Goal: Communication & Community: Participate in discussion

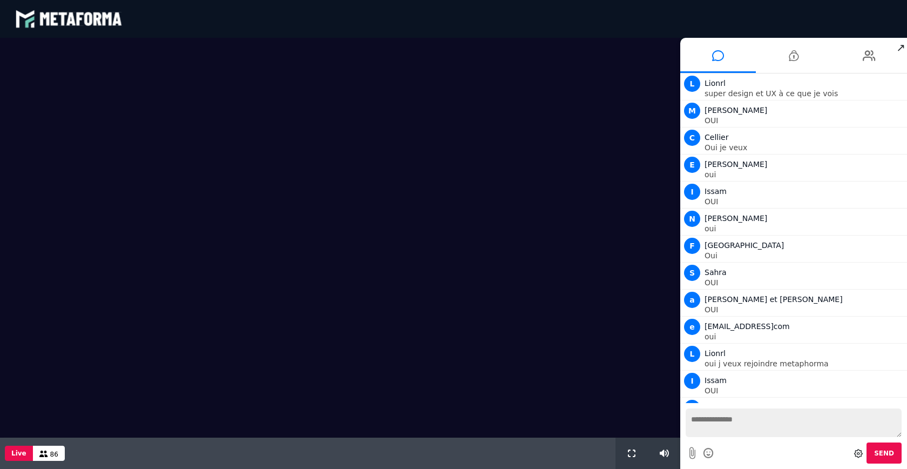
scroll to position [773, 0]
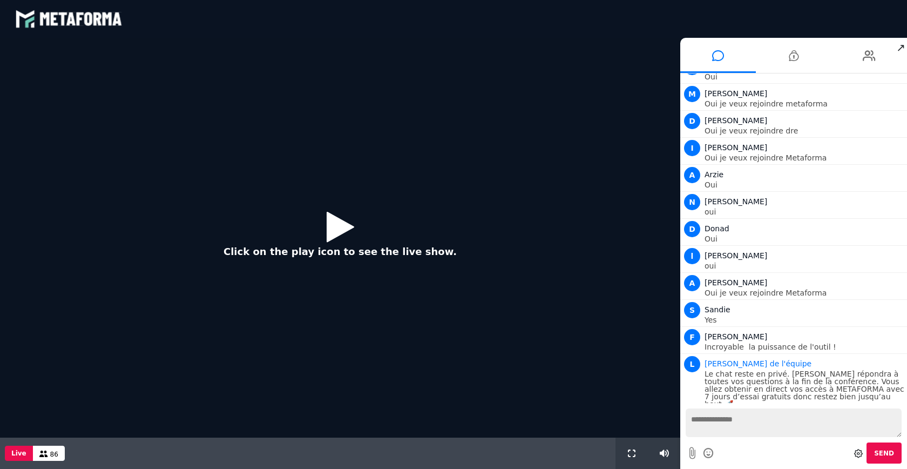
click at [395, 200] on div "Click on the play icon to see the live show." at bounding box center [340, 238] width 681 height 400
click at [335, 228] on icon at bounding box center [341, 226] width 28 height 35
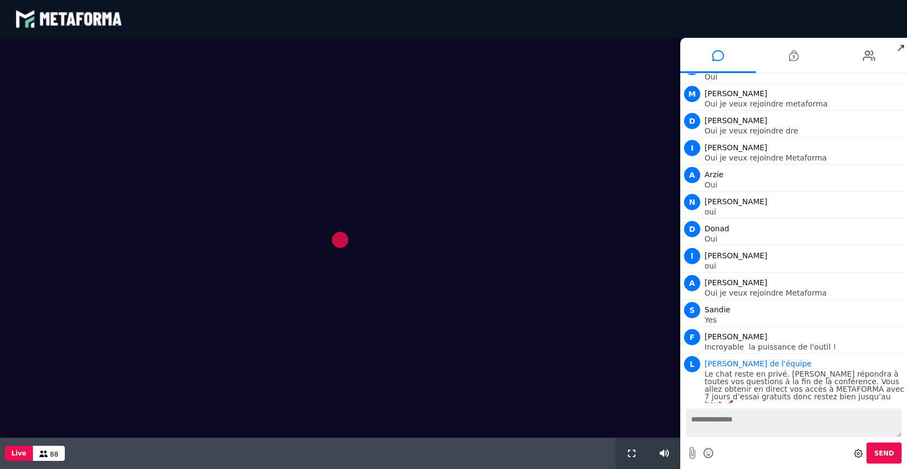
click at [55, 453] on span "88" at bounding box center [54, 454] width 8 height 8
click at [52, 454] on span "88" at bounding box center [54, 454] width 8 height 8
click at [46, 454] on div "88" at bounding box center [49, 453] width 32 height 15
click at [50, 454] on span "88" at bounding box center [54, 454] width 8 height 8
click at [42, 453] on icon at bounding box center [43, 453] width 9 height 6
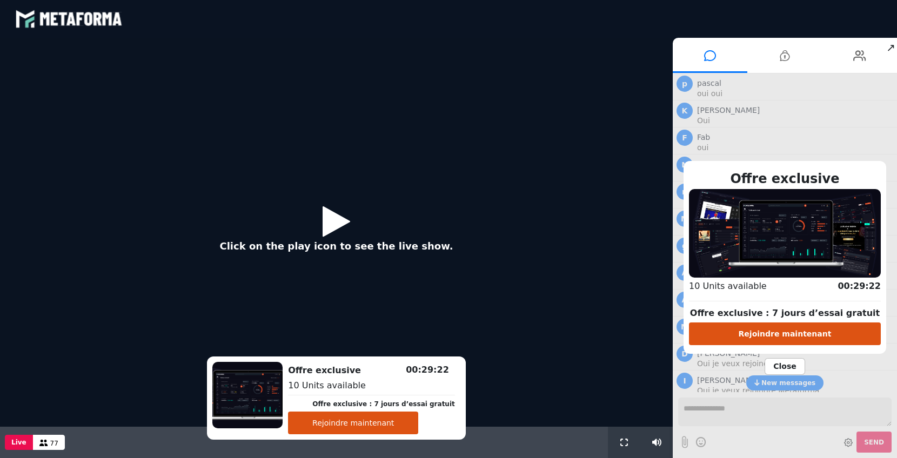
click at [324, 229] on icon at bounding box center [336, 221] width 28 height 35
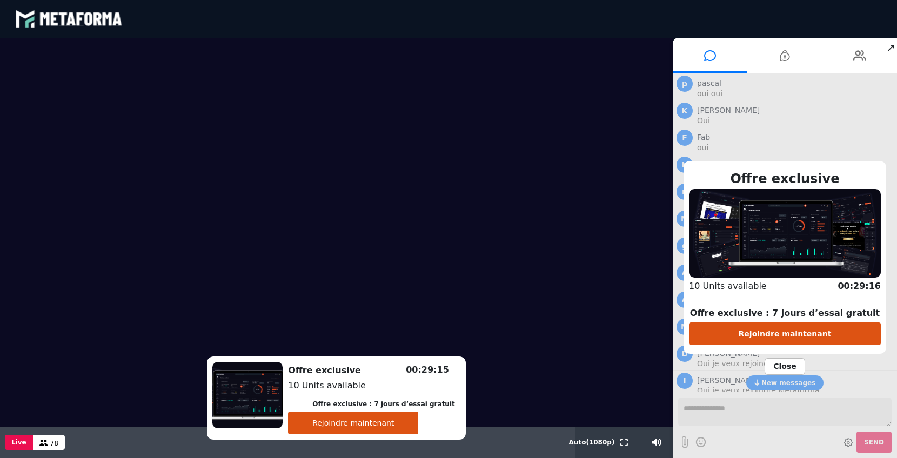
click at [50, 442] on span "78" at bounding box center [54, 444] width 8 height 8
click at [51, 445] on span "78" at bounding box center [54, 444] width 8 height 8
click at [51, 443] on span "78" at bounding box center [54, 444] width 8 height 8
click at [778, 368] on span "Close" at bounding box center [784, 366] width 41 height 17
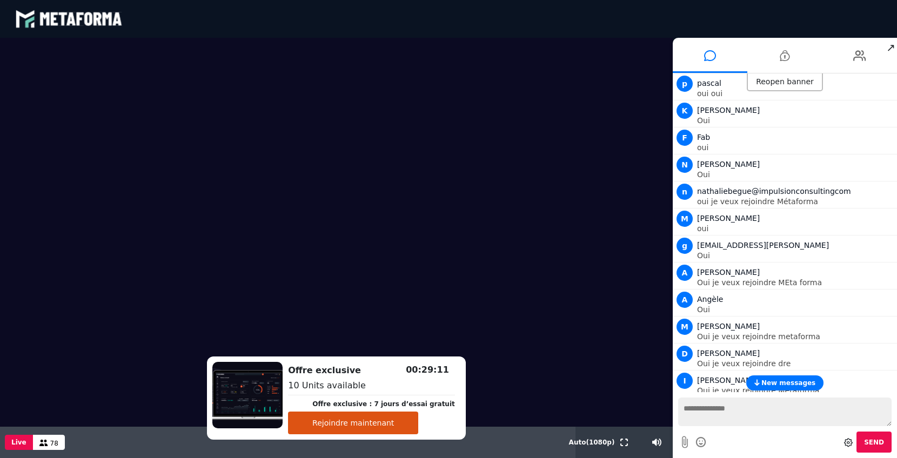
click at [771, 384] on span "New messages" at bounding box center [788, 383] width 54 height 8
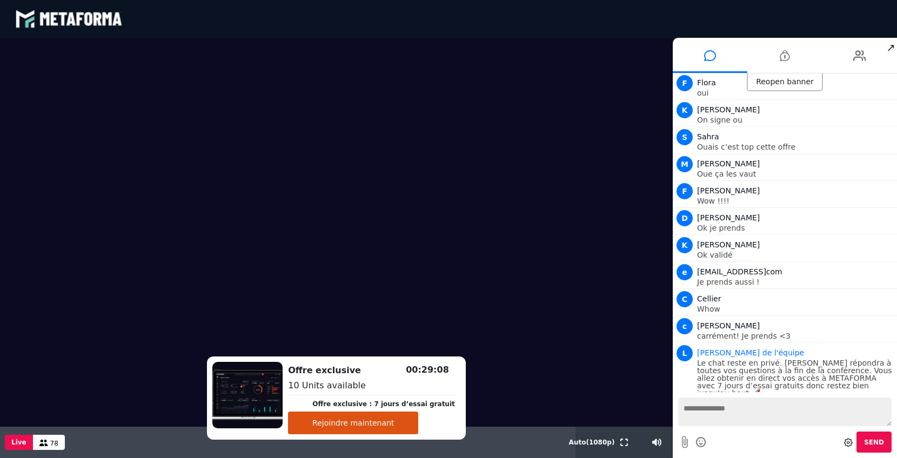
click at [706, 413] on textarea at bounding box center [784, 412] width 213 height 29
type textarea "*"
type textarea "**********"
click at [240, 63] on video at bounding box center [336, 202] width 672 height 329
click at [194, 55] on video at bounding box center [336, 202] width 672 height 329
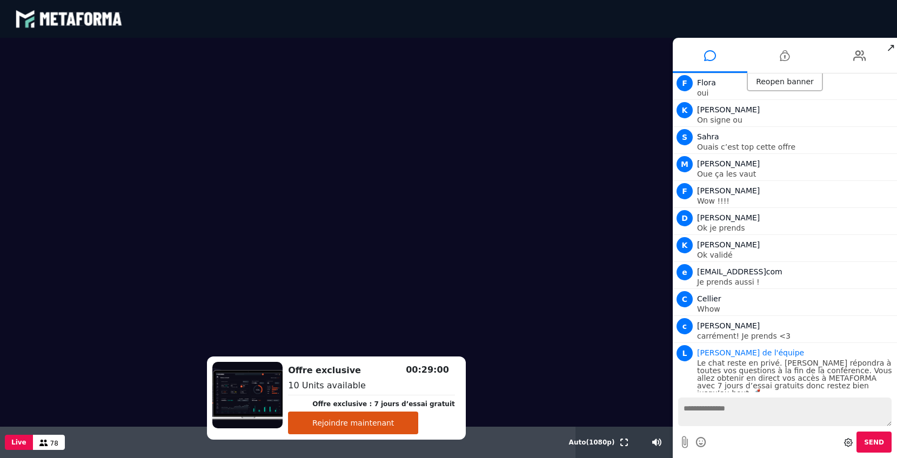
click at [166, 71] on video at bounding box center [336, 202] width 672 height 329
click at [715, 412] on textarea at bounding box center [784, 412] width 213 height 29
type textarea "**********"
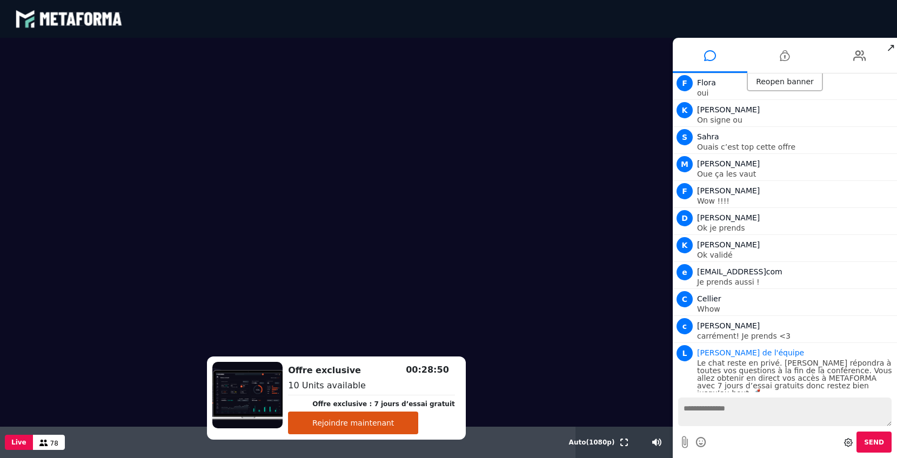
click at [212, 70] on video at bounding box center [336, 202] width 672 height 329
